Goal: Information Seeking & Learning: Learn about a topic

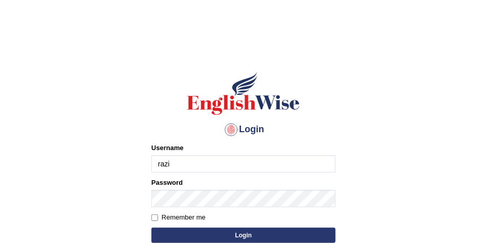
type input "razib_parramatta"
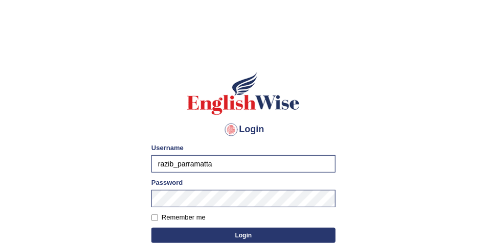
click at [211, 234] on button "Login" at bounding box center [243, 235] width 184 height 15
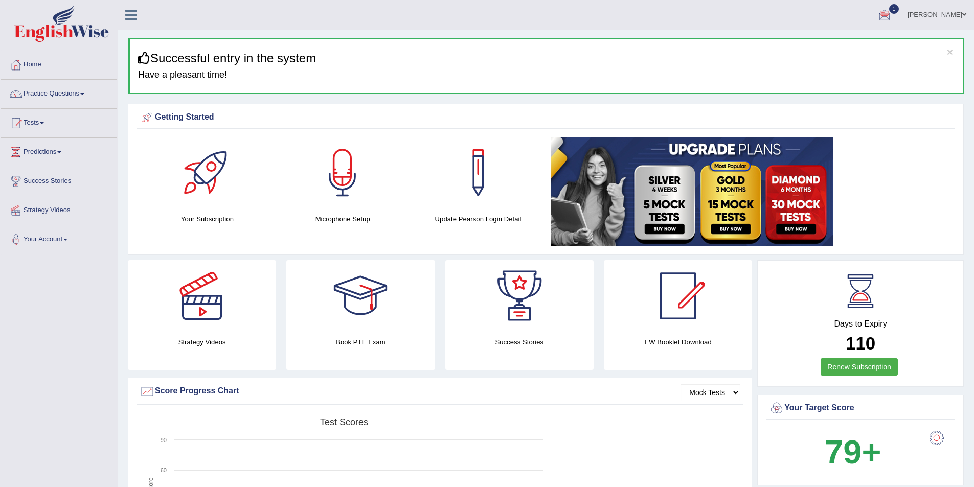
click at [471, 29] on div "Razib Saha Toggle navigation Username: razib_parramatta Access Type: Online Sub…" at bounding box center [546, 15] width 856 height 30
click at [83, 92] on link "Practice Questions" at bounding box center [59, 93] width 117 height 26
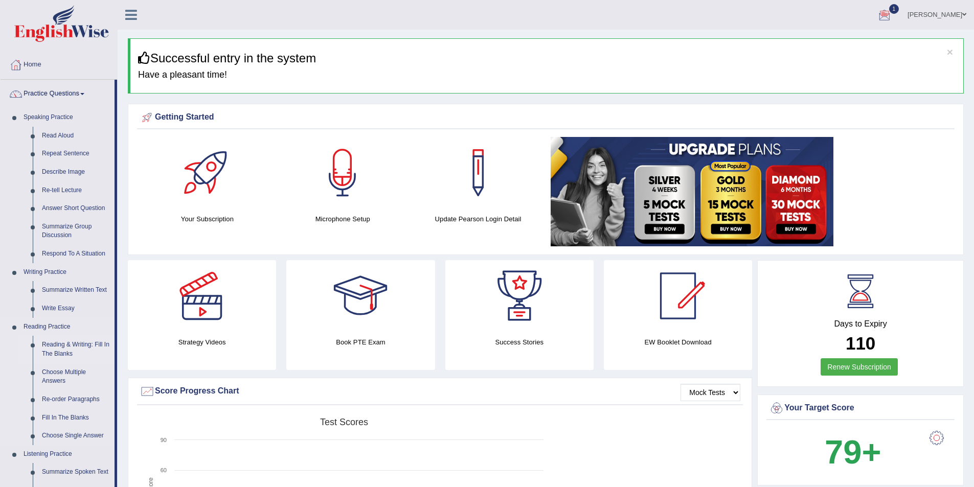
click at [75, 243] on link "Reading & Writing: Fill In The Blanks" at bounding box center [75, 349] width 77 height 27
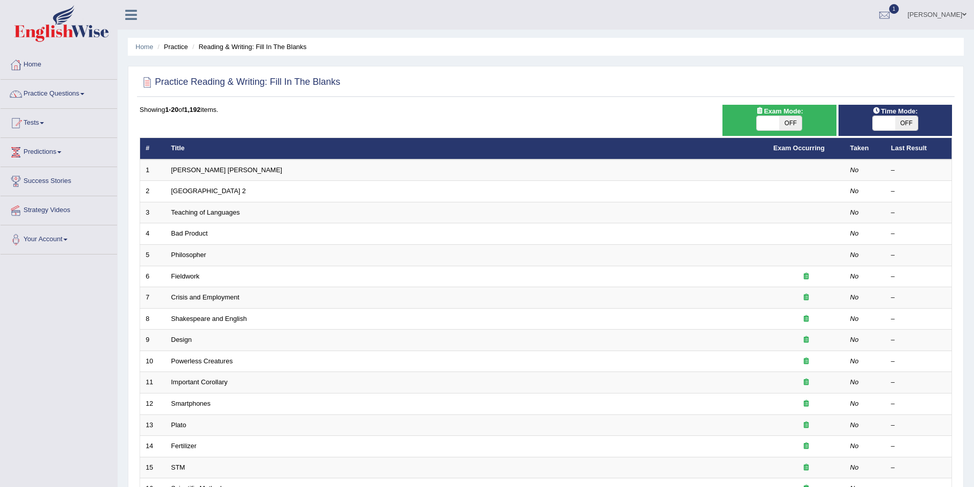
click at [783, 123] on span "OFF" at bounding box center [790, 123] width 22 height 14
checkbox input "true"
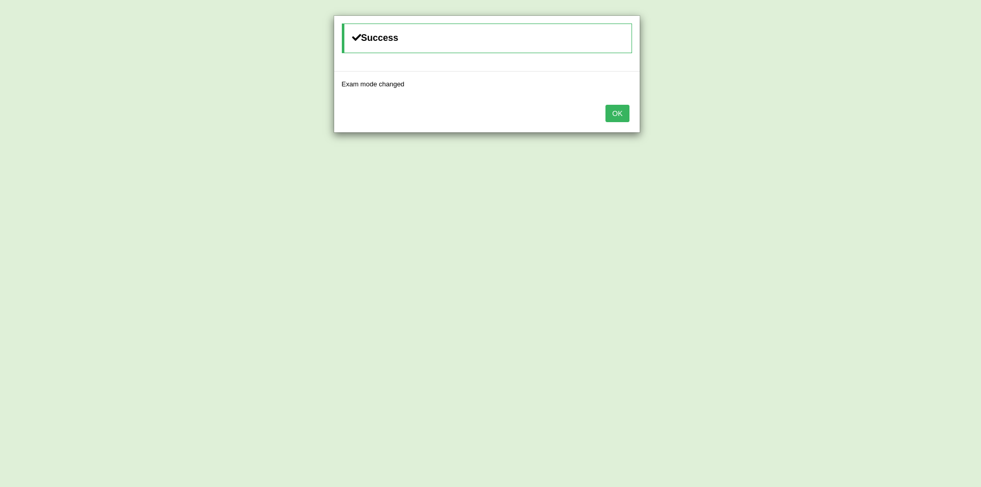
click at [625, 119] on button "OK" at bounding box center [618, 113] width 24 height 17
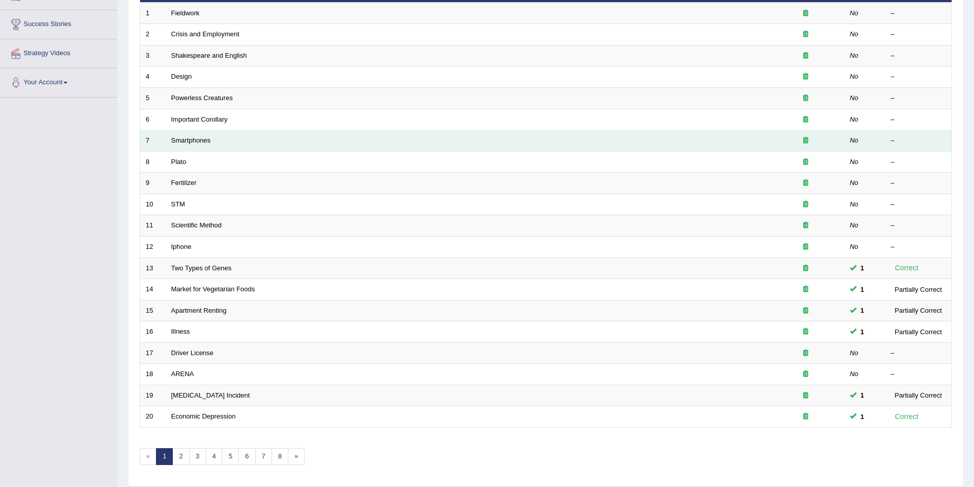
scroll to position [190, 0]
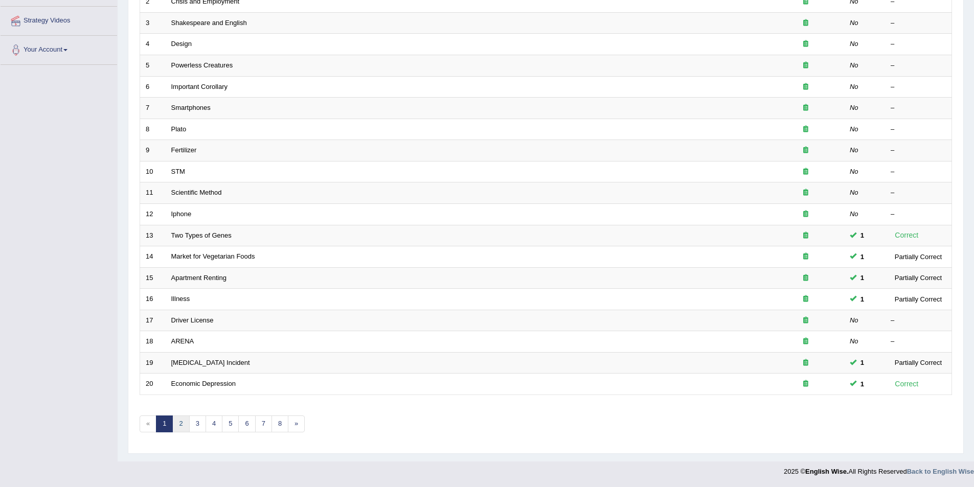
click at [180, 422] on link "2" at bounding box center [180, 424] width 17 height 17
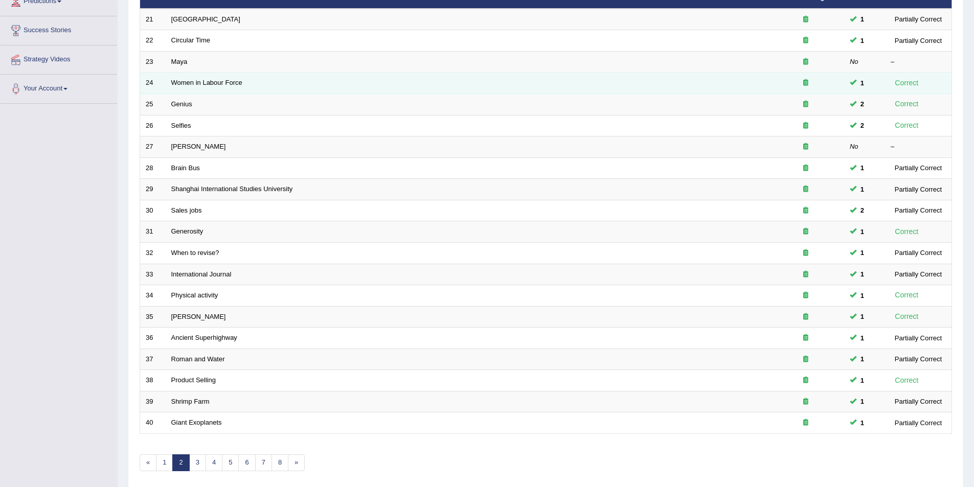
scroll to position [190, 0]
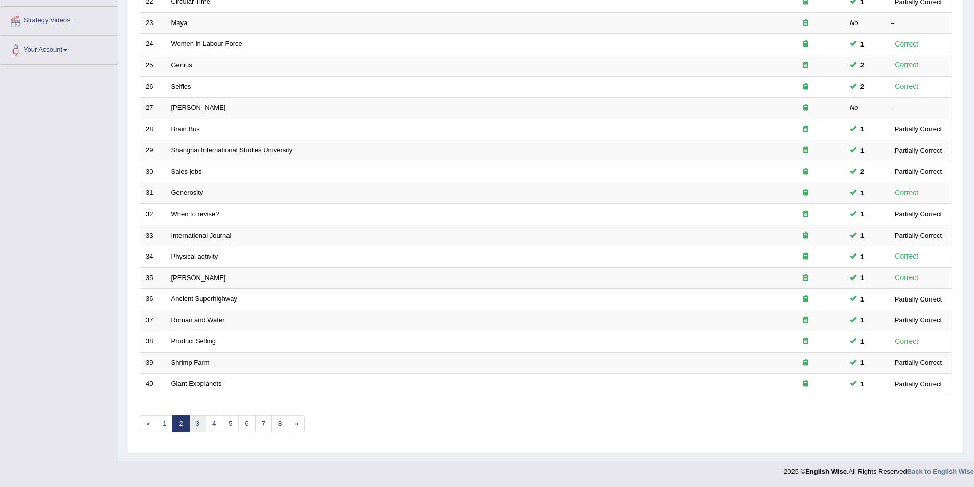
click at [197, 418] on link "3" at bounding box center [197, 424] width 17 height 17
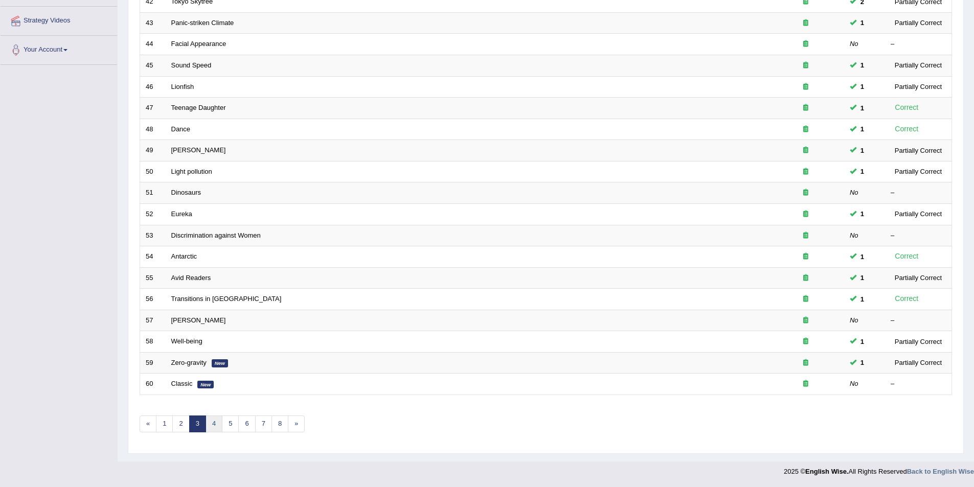
click at [220, 423] on link "4" at bounding box center [213, 424] width 17 height 17
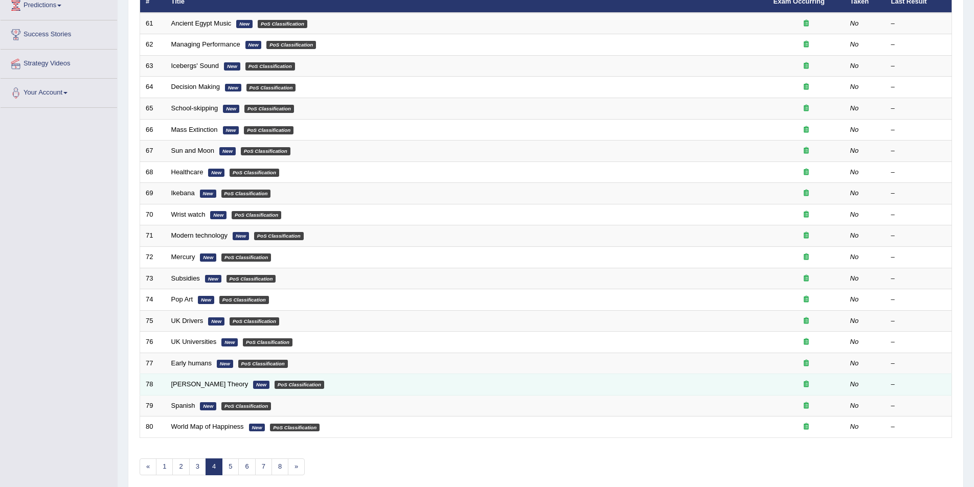
scroll to position [190, 0]
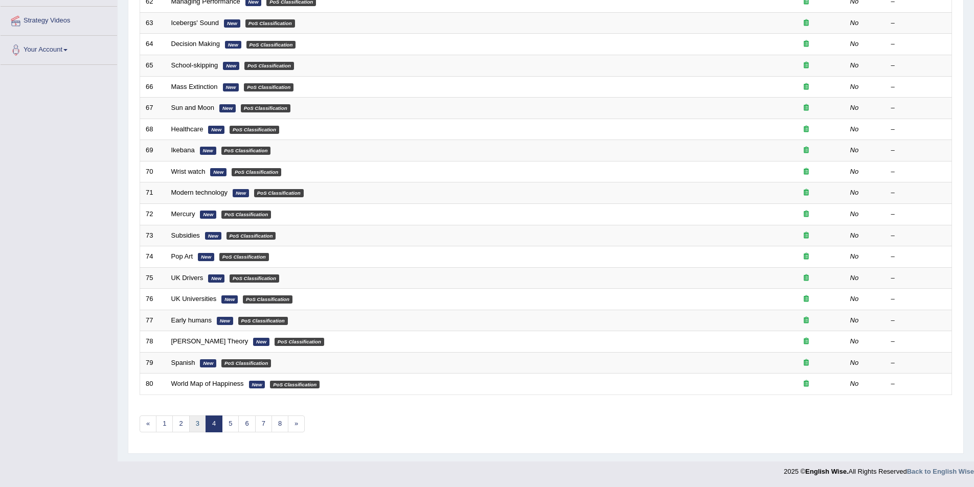
click at [198, 426] on link "3" at bounding box center [197, 424] width 17 height 17
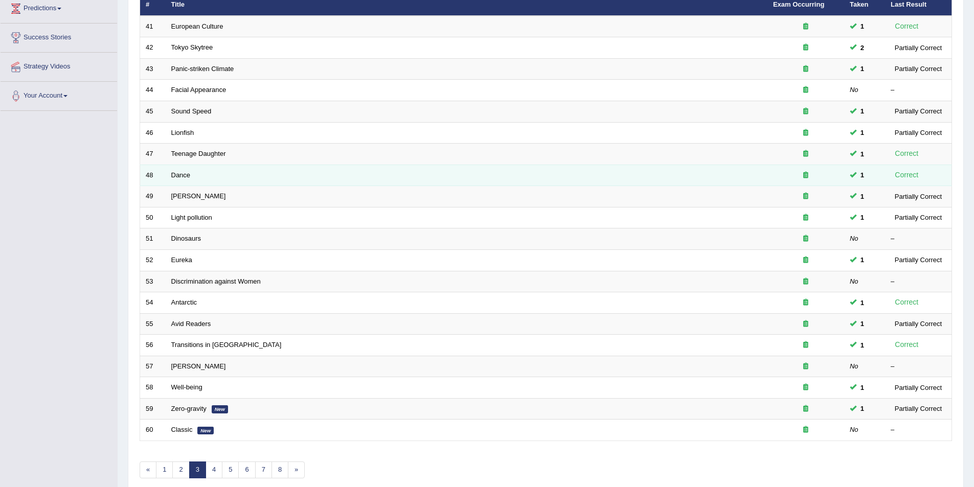
scroll to position [190, 0]
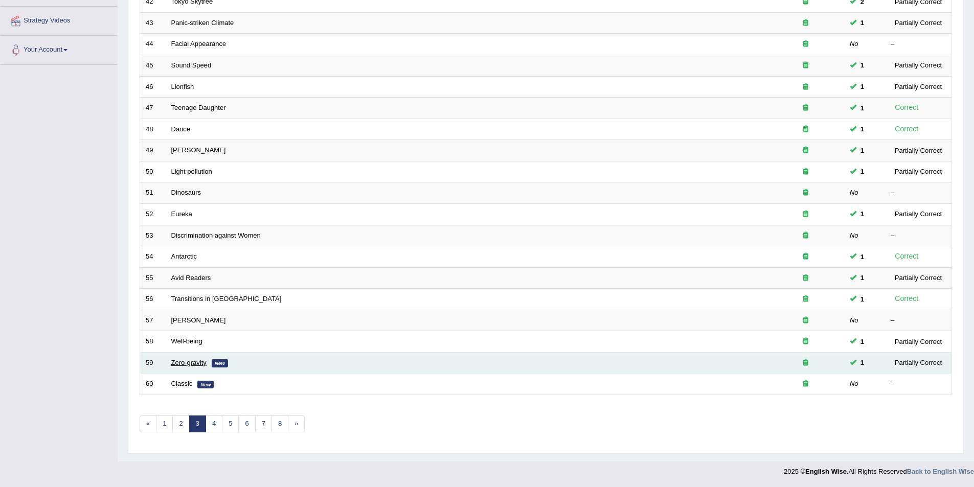
click at [193, 362] on link "Zero-gravity" at bounding box center [188, 363] width 35 height 8
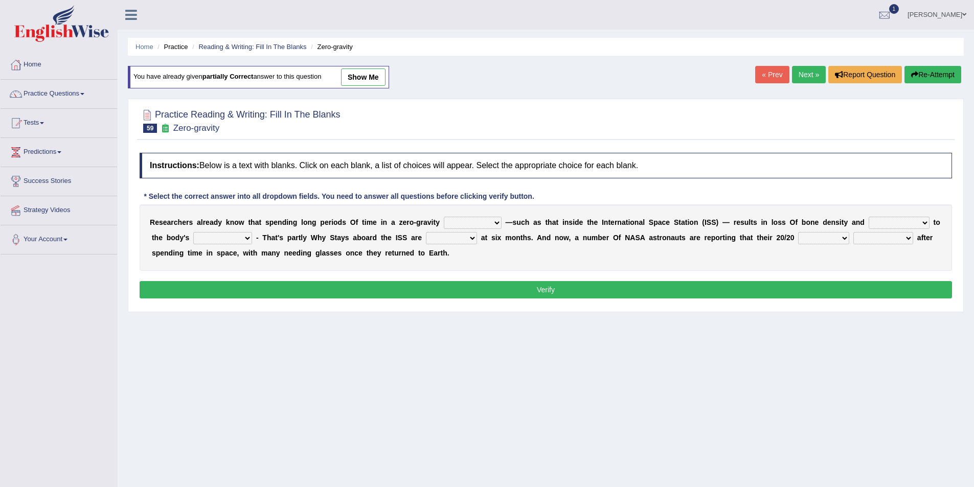
click at [364, 77] on link "show me" at bounding box center [363, 76] width 44 height 17
select select "environment"
select select "damage"
select select "development"
select select "timed"
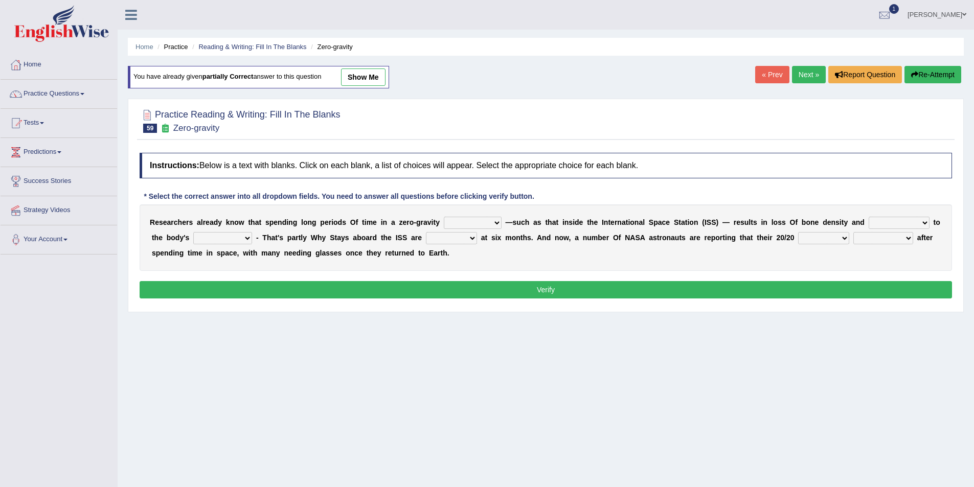
select select "vision"
select select "faded"
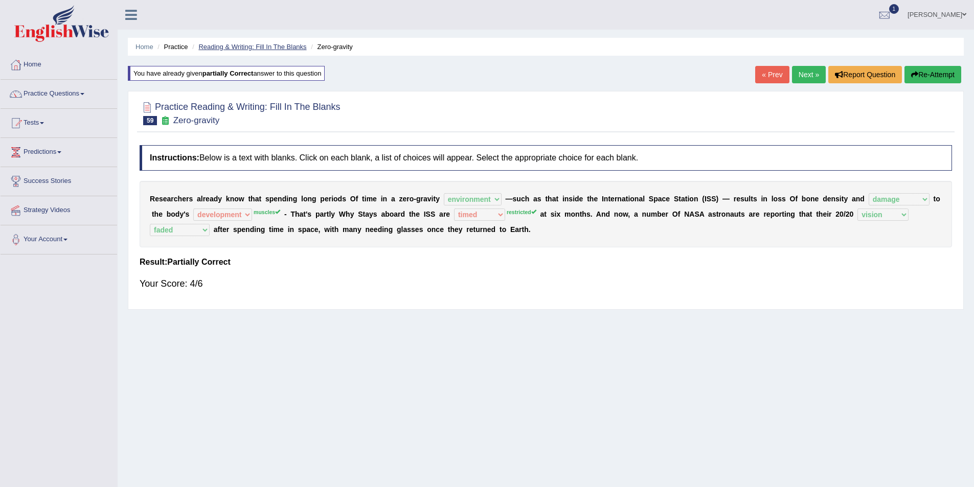
click at [267, 47] on link "Reading & Writing: Fill In The Blanks" at bounding box center [252, 47] width 108 height 8
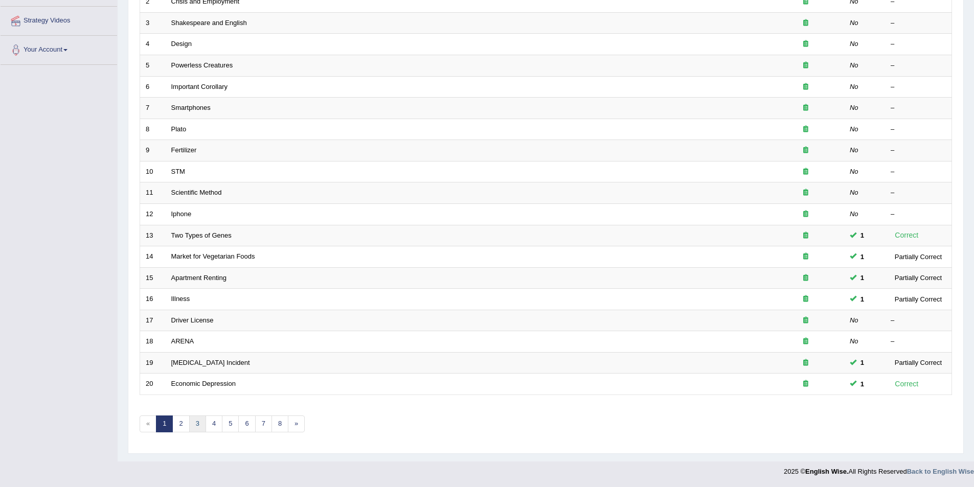
click at [199, 422] on link "3" at bounding box center [197, 424] width 17 height 17
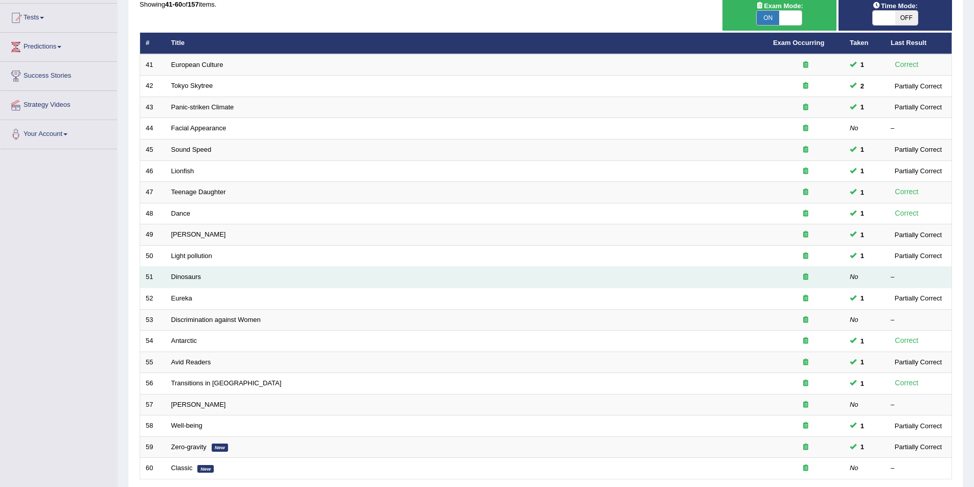
scroll to position [190, 0]
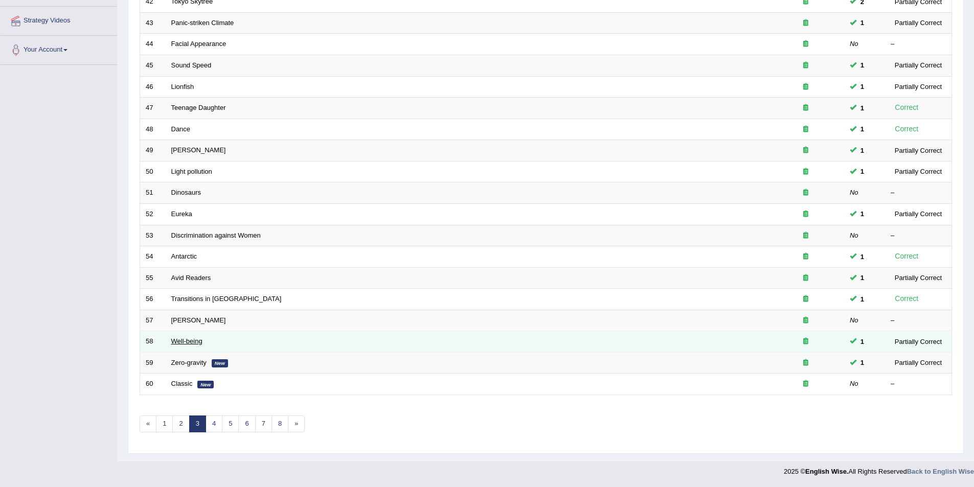
click at [192, 337] on link "Well-being" at bounding box center [186, 341] width 31 height 8
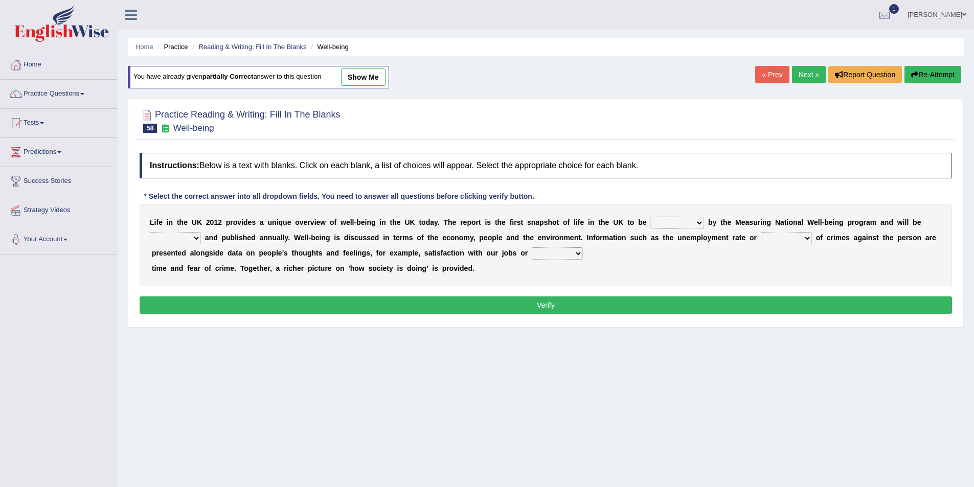
click at [365, 71] on link "show me" at bounding box center [363, 76] width 44 height 17
select select "overviewed"
select select "updated"
select select "number"
select select "leisure"
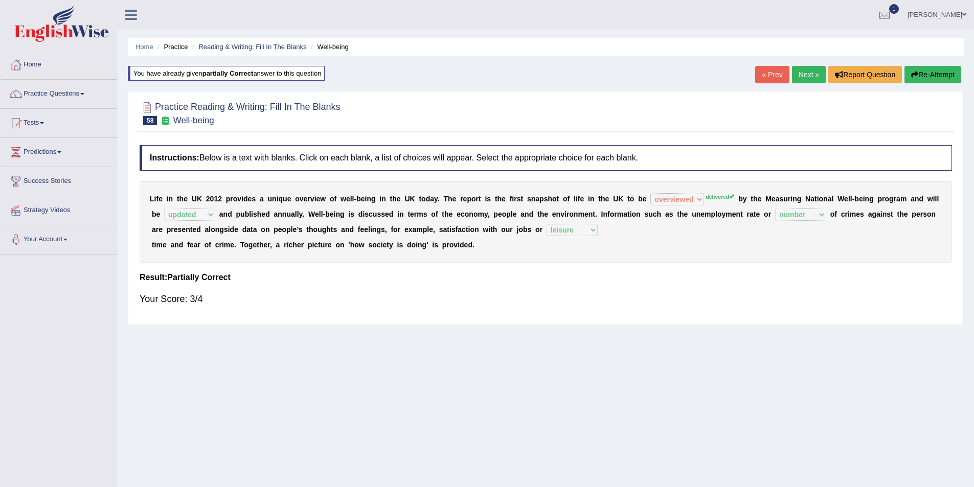
click at [772, 79] on link "« Prev" at bounding box center [772, 74] width 34 height 17
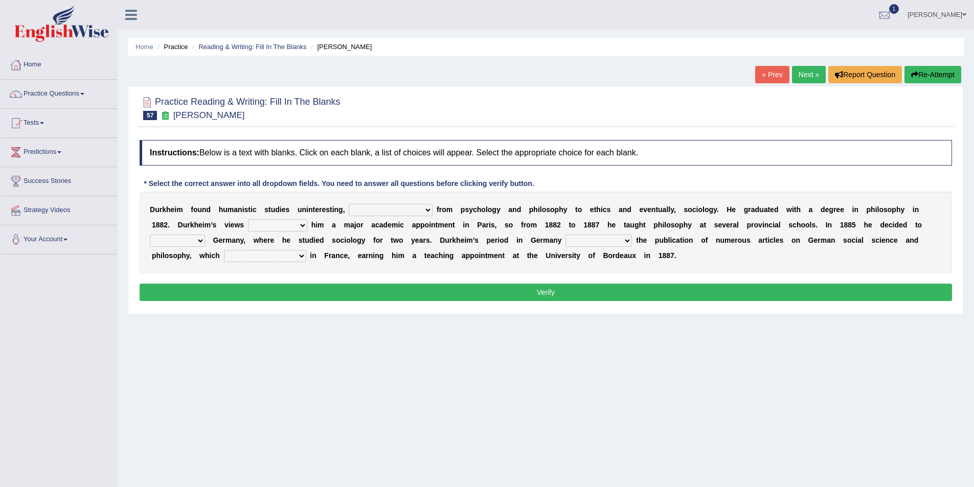
click at [767, 67] on link "« Prev" at bounding box center [772, 74] width 34 height 17
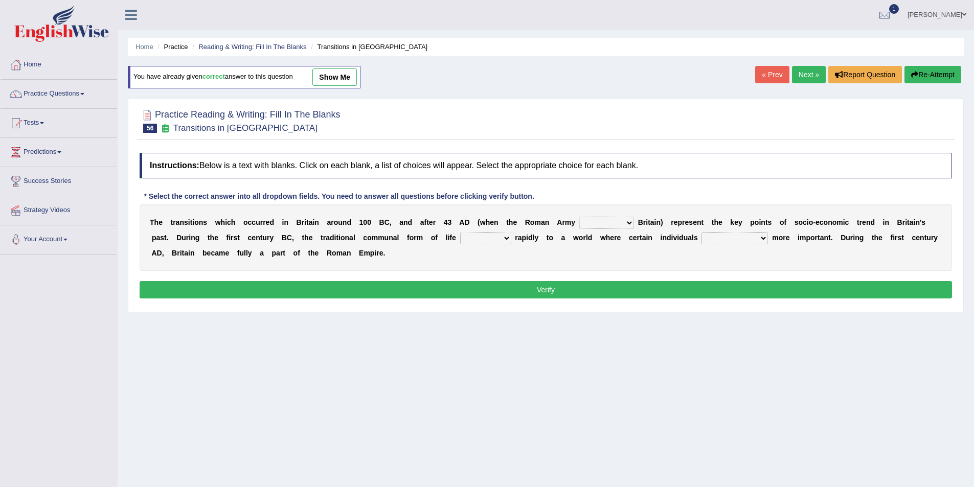
click at [766, 74] on link "« Prev" at bounding box center [772, 74] width 34 height 17
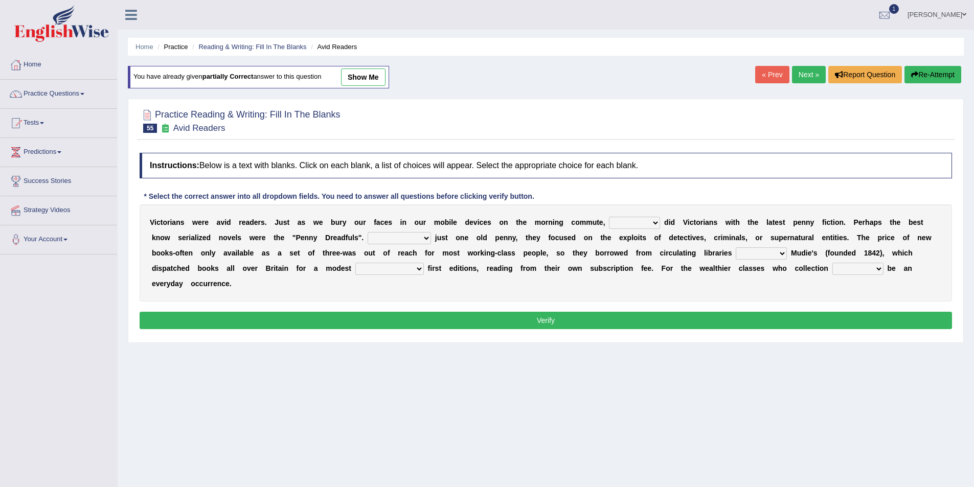
click at [812, 77] on link "Next »" at bounding box center [809, 74] width 34 height 17
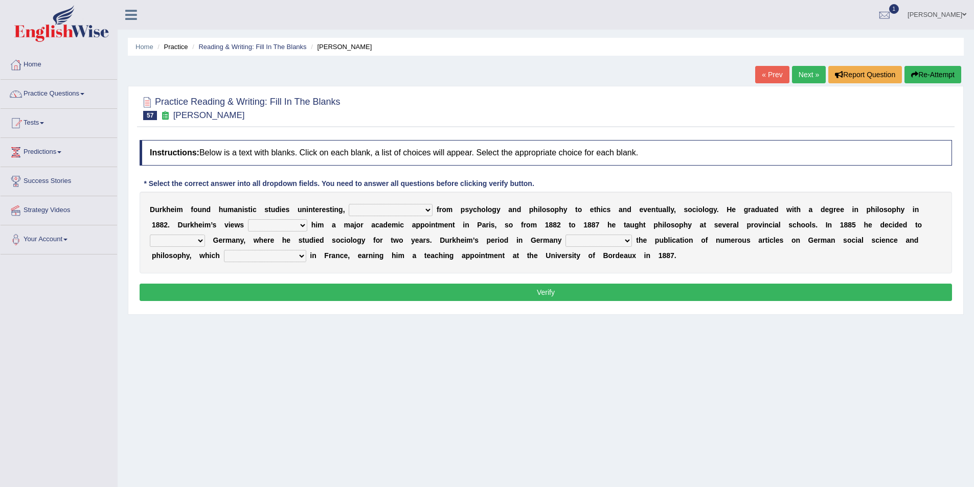
click at [774, 76] on link "« Prev" at bounding box center [772, 74] width 34 height 17
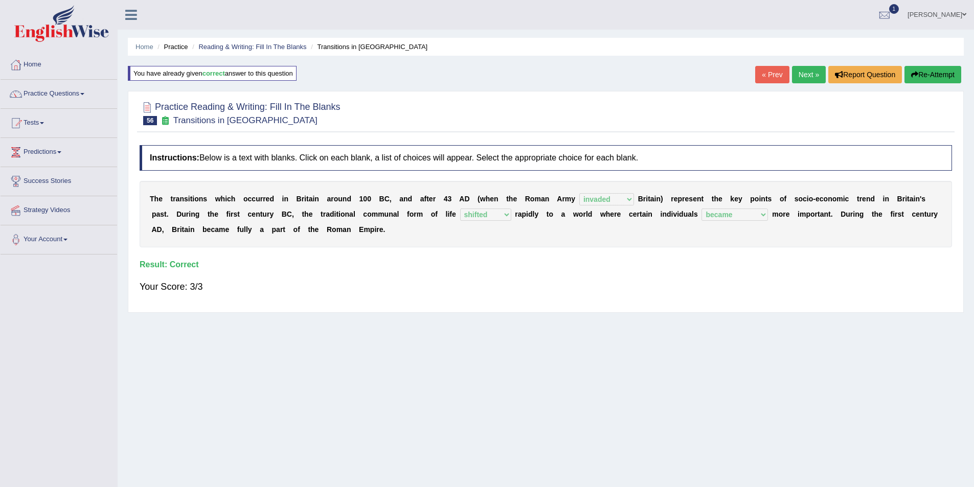
select select "invaded"
select select "shifted"
select select "became"
click at [773, 72] on link "« Prev" at bounding box center [772, 74] width 34 height 17
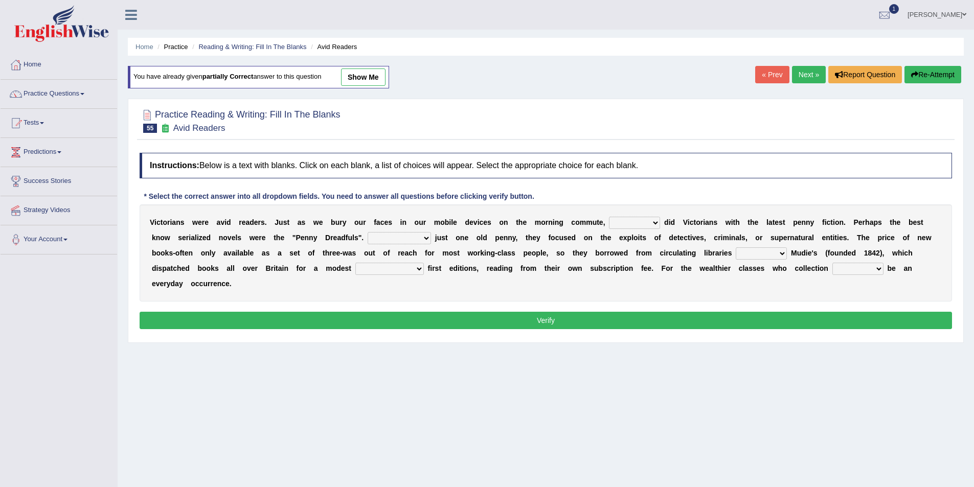
click at [375, 76] on link "show me" at bounding box center [363, 76] width 44 height 17
select select "neither"
select select "Costing"
select select "such as"
select select "could afford"
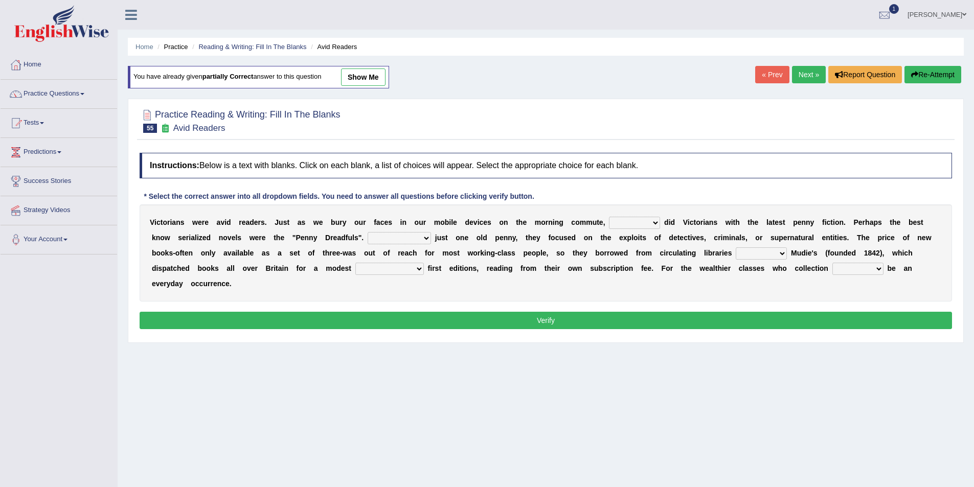
select select "could"
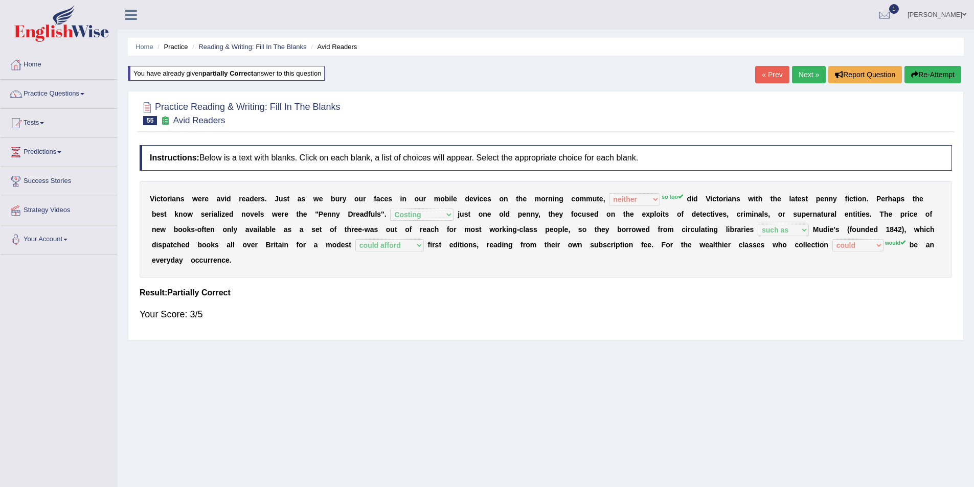
click at [764, 72] on link "« Prev" at bounding box center [772, 74] width 34 height 17
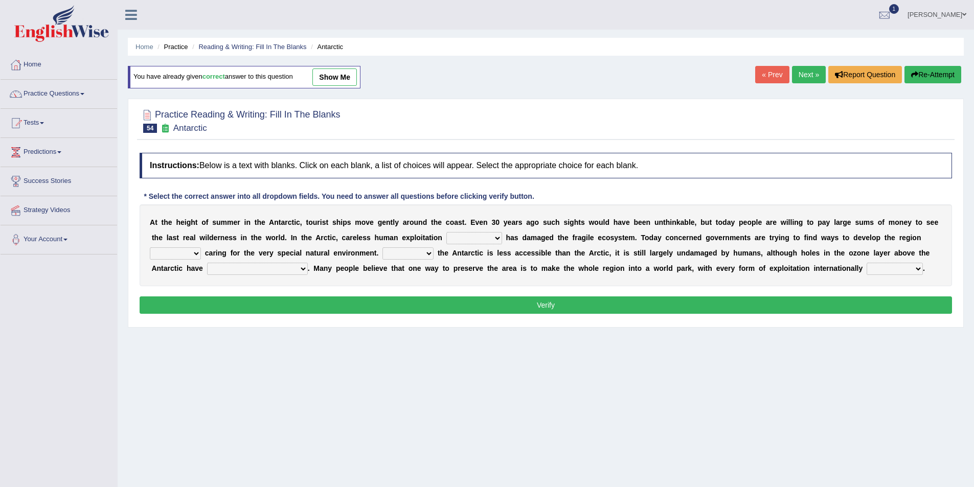
click at [344, 72] on link "show me" at bounding box center [334, 76] width 44 height 17
select select "in the past"
select select "while"
select select "Because"
select select "already been discovered"
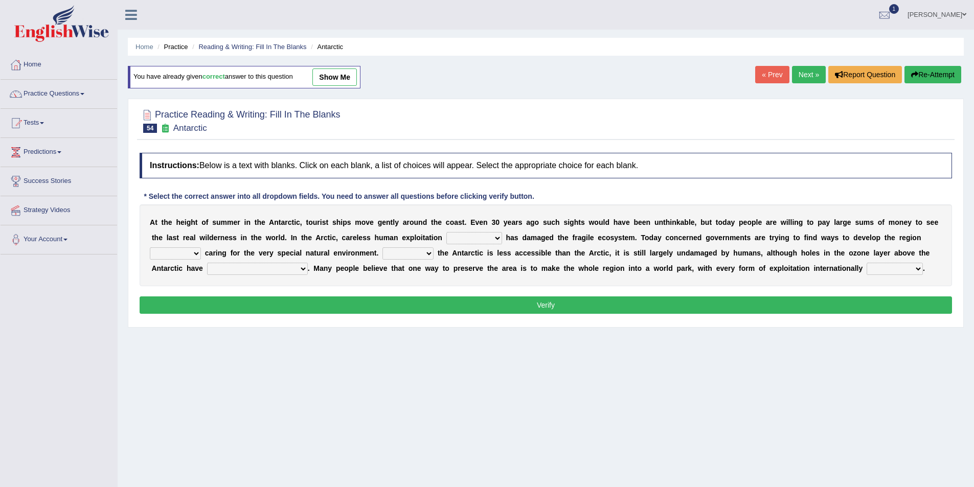
select select "banned"
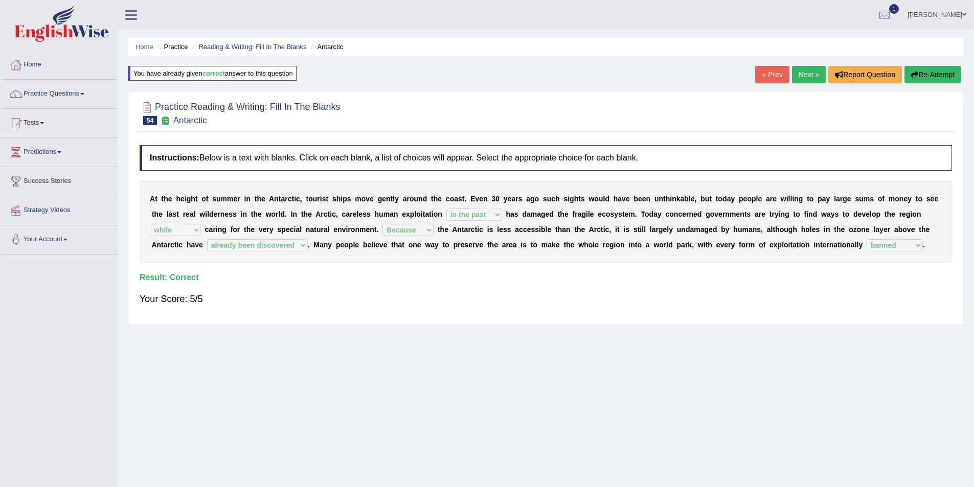
click at [758, 72] on link "« Prev" at bounding box center [772, 74] width 34 height 17
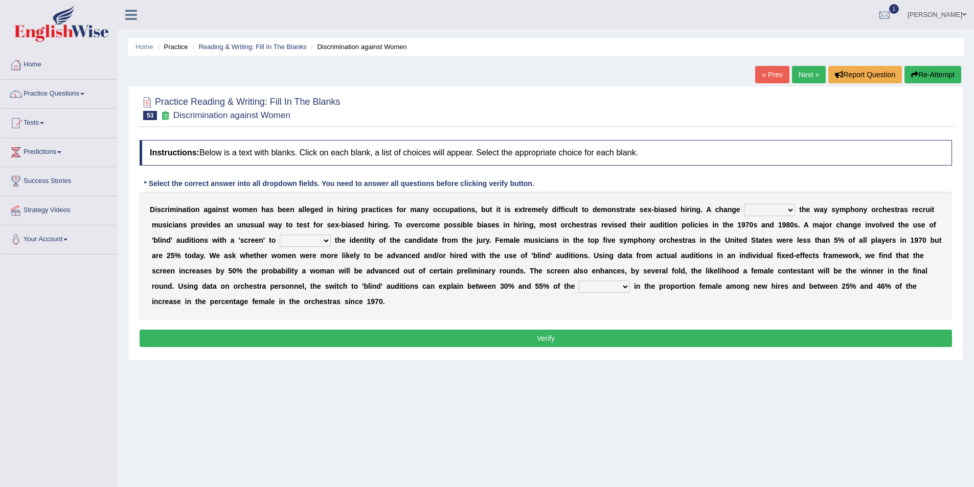
click at [770, 78] on link "« Prev" at bounding box center [772, 74] width 34 height 17
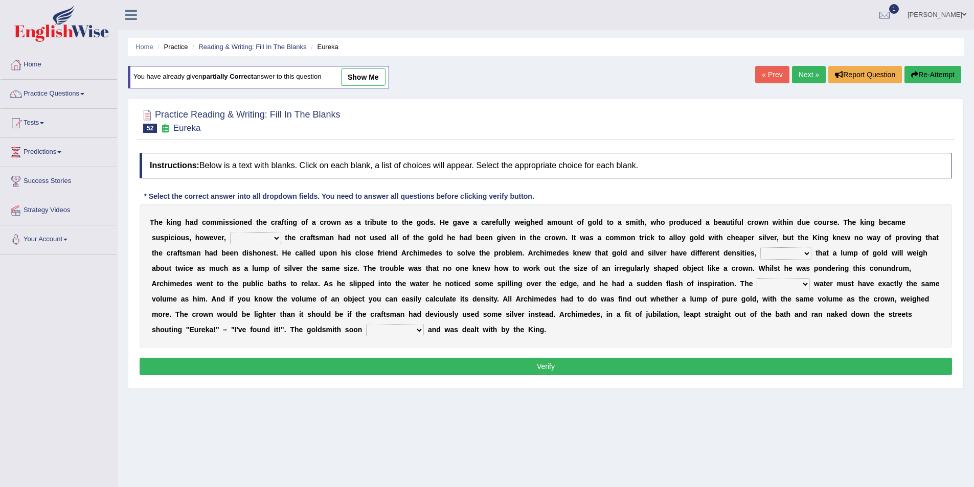
click at [368, 74] on link "show me" at bounding box center [363, 76] width 44 height 17
select select "whether"
select select "meaning"
select select "disposed"
select select "confessed"
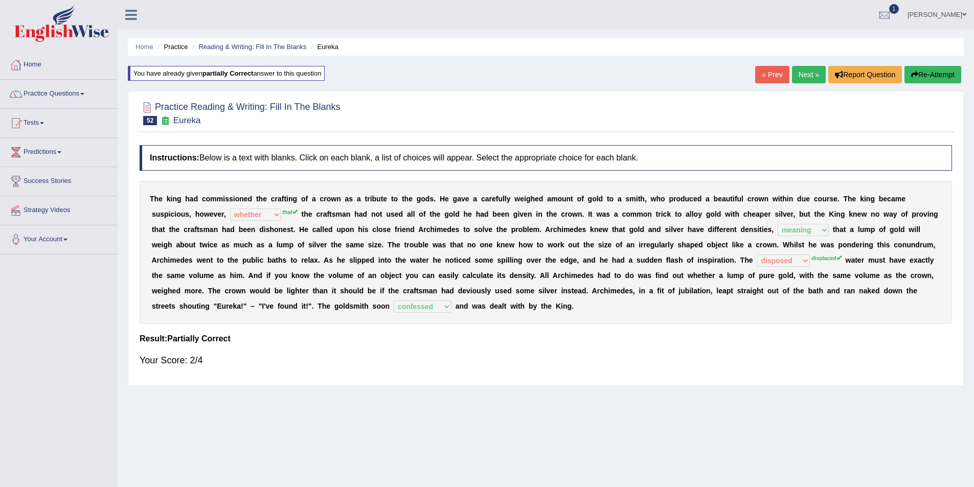
click at [766, 76] on link "« Prev" at bounding box center [772, 74] width 34 height 17
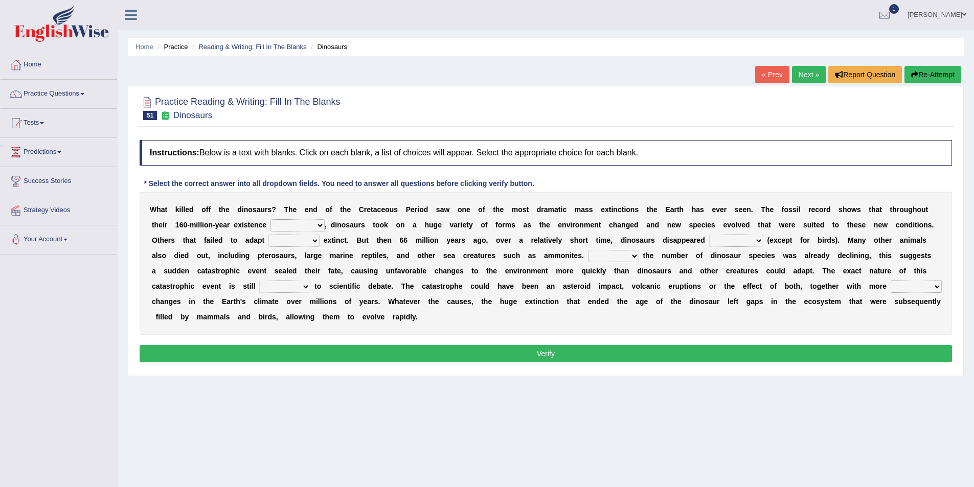
click at [772, 76] on link "« Prev" at bounding box center [772, 74] width 34 height 17
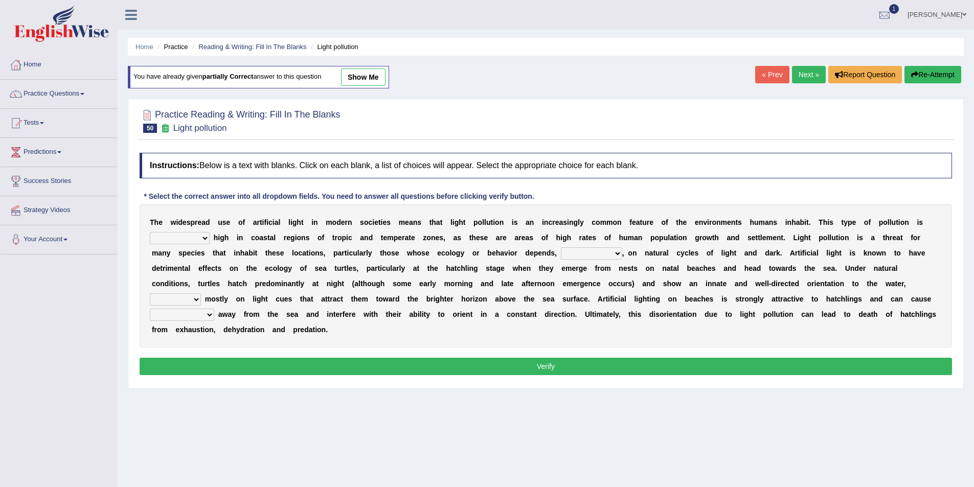
click at [373, 70] on link "show me" at bounding box center [363, 76] width 44 height 17
select select "absolutely"
select select "in some ways"
select select "relying"
select select "them to move"
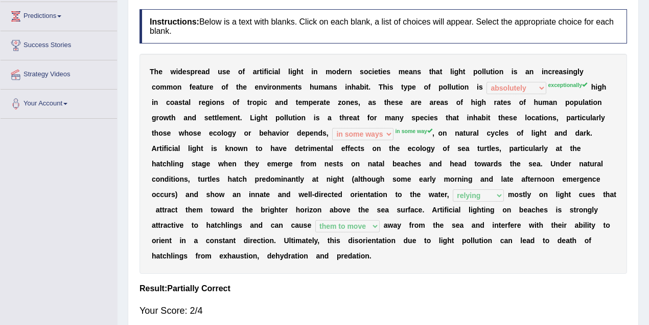
scroll to position [45, 0]
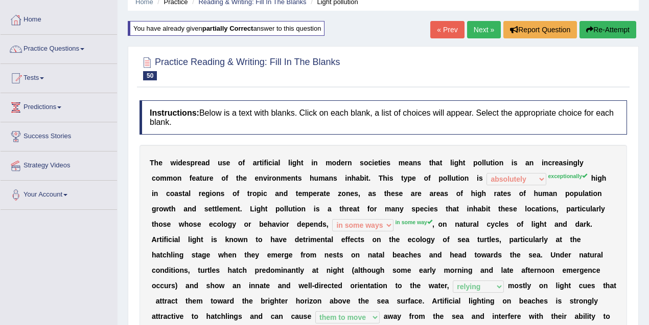
click at [442, 27] on link "« Prev" at bounding box center [447, 29] width 34 height 17
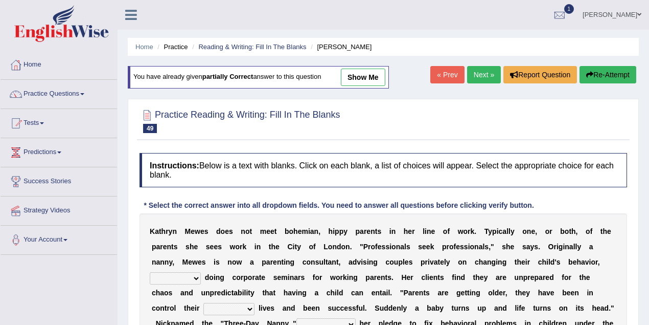
click at [370, 77] on link "show me" at bounding box center [363, 76] width 44 height 17
select select "as well as"
select select "whole"
select select "related with"
select select "role"
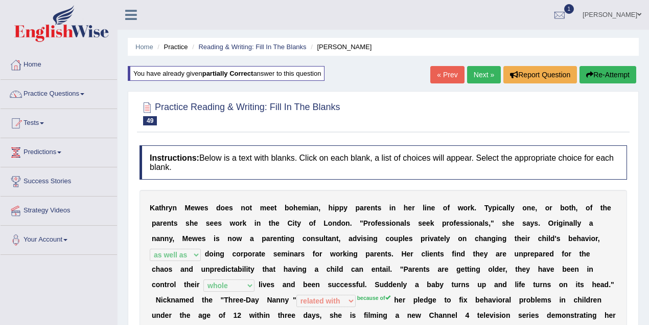
click at [443, 74] on link "« Prev" at bounding box center [447, 74] width 34 height 17
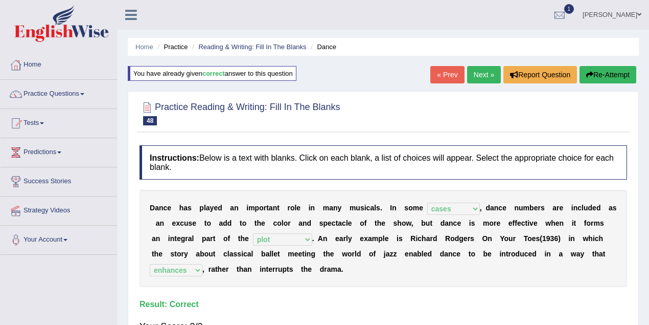
select select "cases"
select select "plot"
select select "enhances"
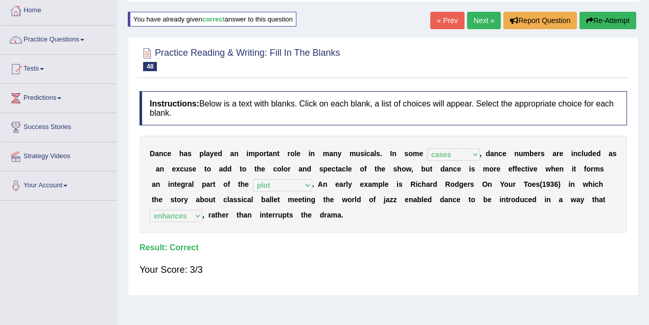
scroll to position [45, 0]
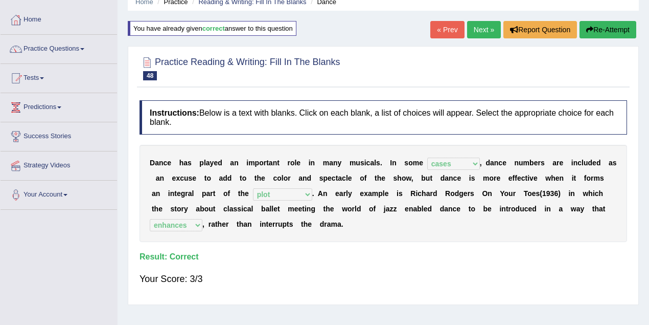
click at [444, 24] on link "« Prev" at bounding box center [447, 29] width 34 height 17
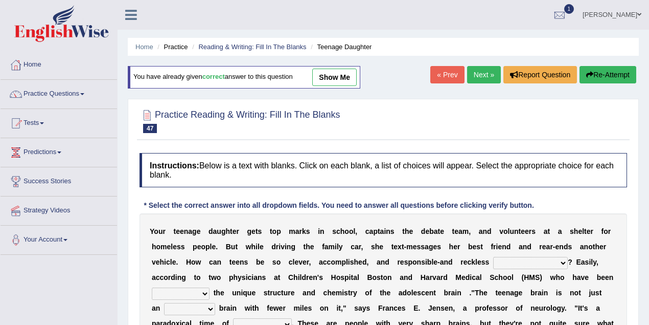
click at [339, 83] on link "show me" at bounding box center [334, 76] width 44 height 17
select select "at the same time"
select select "exploring"
select select "adult"
select select "development"
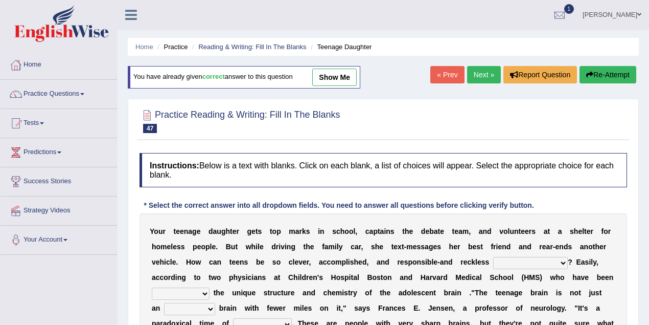
select select "both"
select select "impact"
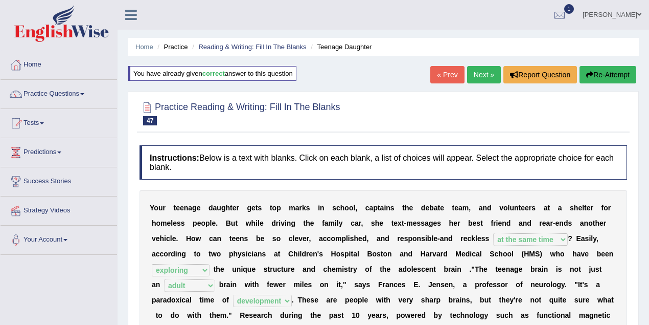
click at [443, 71] on link "« Prev" at bounding box center [447, 74] width 34 height 17
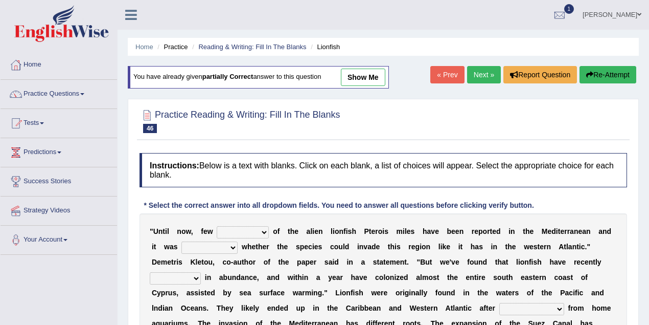
click at [370, 77] on link "show me" at bounding box center [363, 76] width 44 height 17
select select "collections"
select select "quesionable"
select select "increased"
select select "being released"
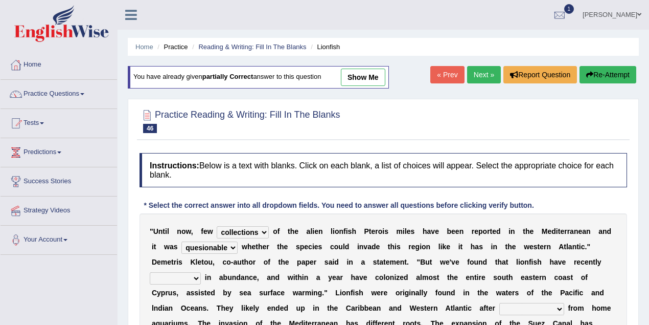
select select "perfect"
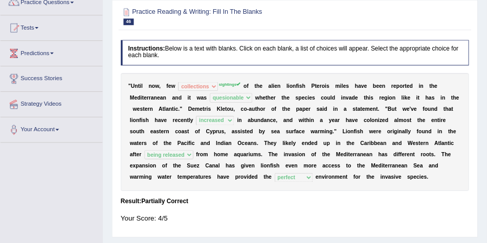
scroll to position [91, 0]
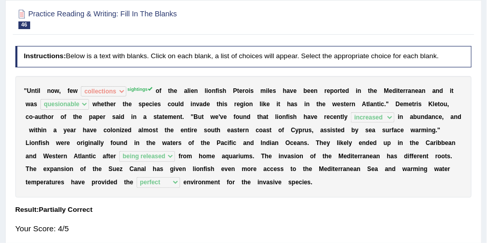
click at [227, 220] on div "Your Score: 4/5" at bounding box center [243, 229] width 456 height 21
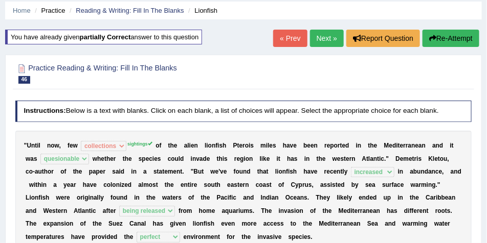
scroll to position [0, 0]
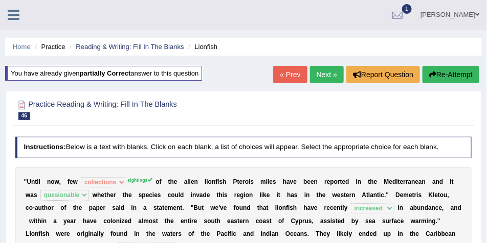
click at [283, 80] on link "« Prev" at bounding box center [290, 74] width 34 height 17
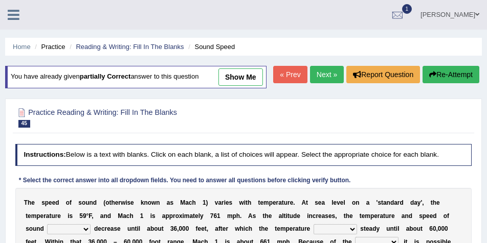
click at [235, 82] on link "show me" at bounding box center [240, 76] width 44 height 17
select select "none"
select select "remains"
select select "ventilation"
select select "from"
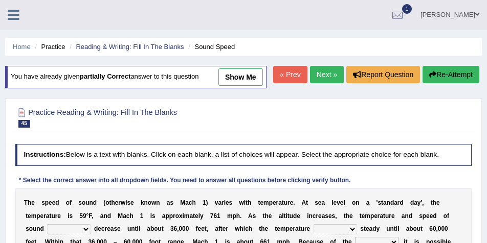
select select "add to"
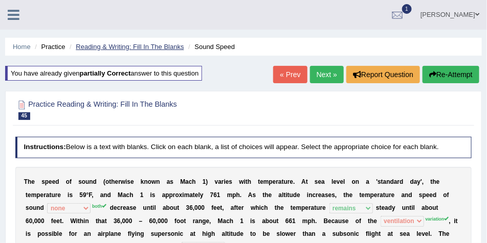
click at [106, 44] on link "Reading & Writing: Fill In The Blanks" at bounding box center [130, 47] width 108 height 8
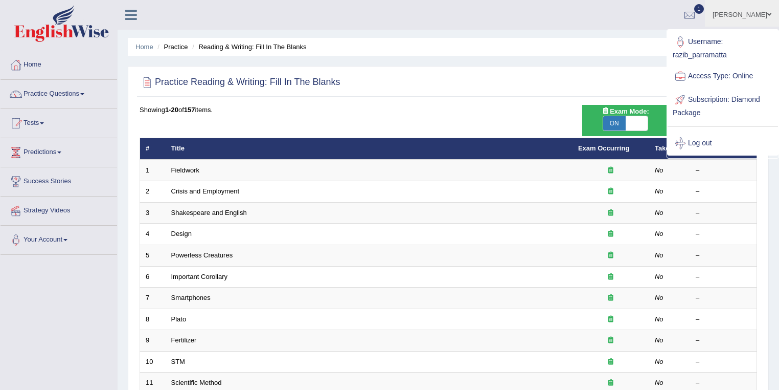
click at [486, 32] on div "Home Practice Reading & Writing: Fill In The Blanks Practice Reading & Writing:…" at bounding box center [448, 325] width 661 height 651
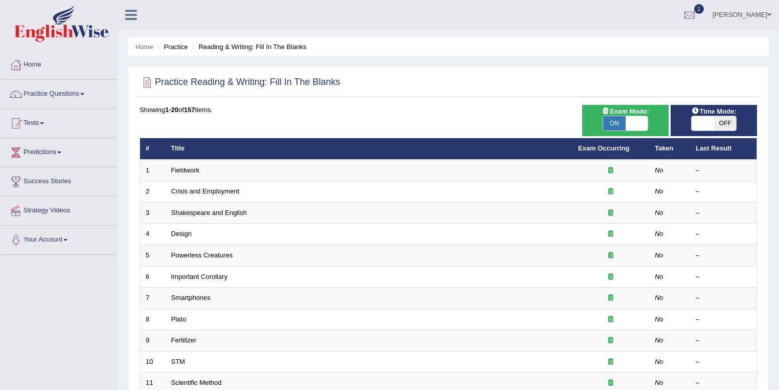
click at [486, 105] on div "Showing 1-20 of 157 items." at bounding box center [448, 110] width 617 height 10
click at [486, 123] on span "ON" at bounding box center [614, 123] width 22 height 14
checkbox input "false"
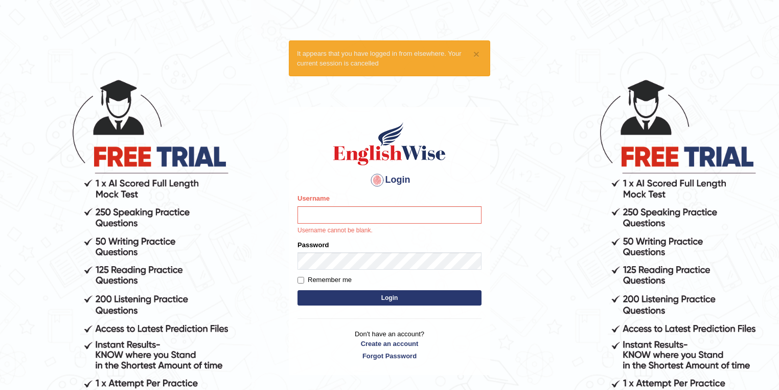
click at [313, 204] on div "Username Username cannot be blank." at bounding box center [389, 213] width 184 height 41
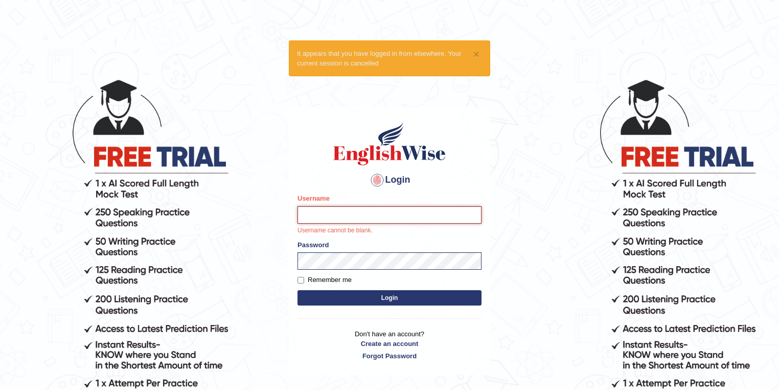
click at [314, 213] on input "Username" at bounding box center [389, 214] width 184 height 17
click at [605, 26] on html "× It appears that you have logged in from elsewhere. Your current session is ca…" at bounding box center [389, 195] width 779 height 390
